Goal: Find specific page/section: Find specific page/section

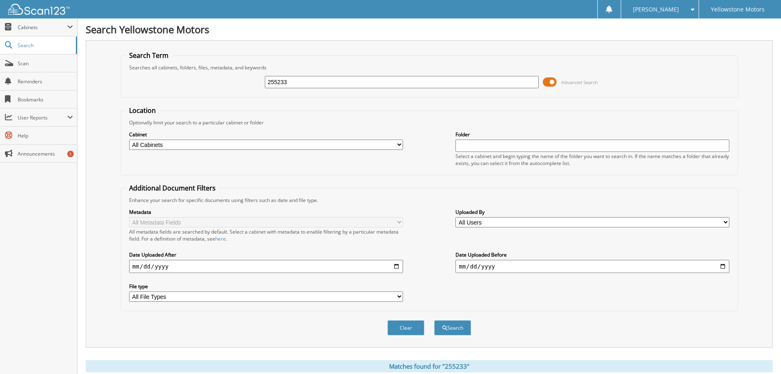
drag, startPoint x: 292, startPoint y: 82, endPoint x: 164, endPoint y: 80, distance: 127.6
click at [203, 83] on div "255233 Advanced Search" at bounding box center [429, 82] width 609 height 22
type input "[US_VEHICLE_IDENTIFICATION_NUMBER]"
click at [434, 320] on button "Search" at bounding box center [452, 327] width 37 height 15
